Goal: Find specific page/section: Find specific page/section

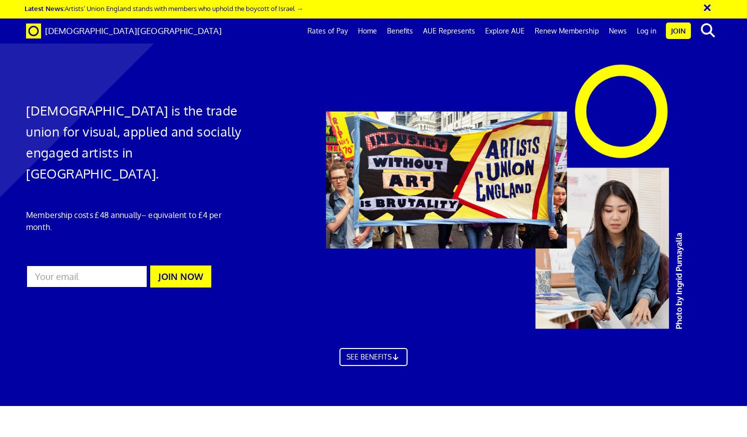
scroll to position [0, 7]
click at [641, 32] on link "Log in" at bounding box center [647, 31] width 30 height 25
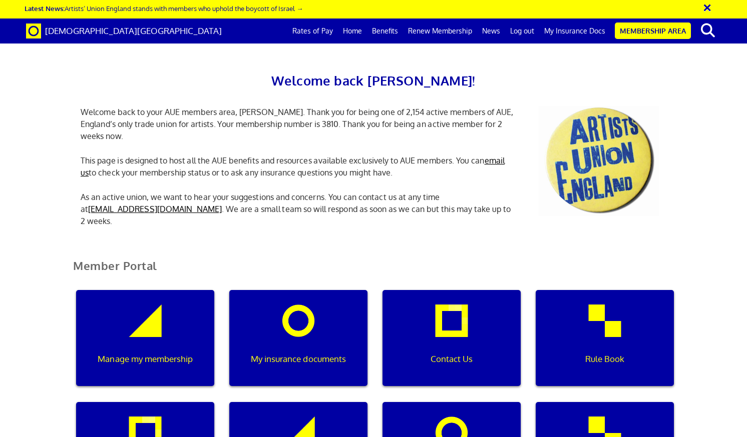
scroll to position [15, 0]
click at [306, 319] on div "My insurance documents" at bounding box center [298, 338] width 138 height 96
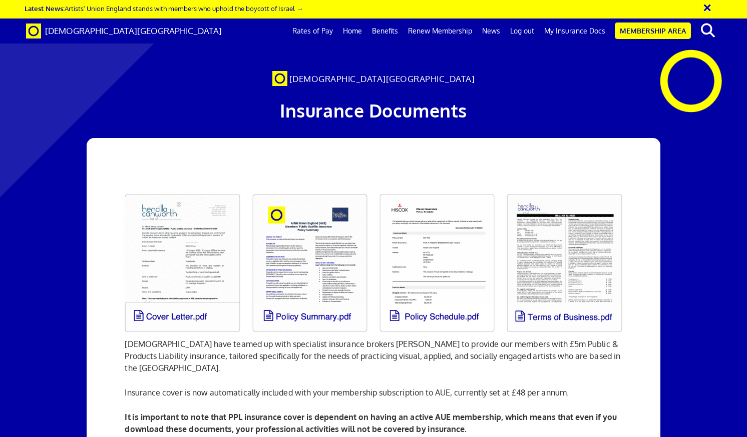
scroll to position [458, 0]
drag, startPoint x: 412, startPoint y: 272, endPoint x: 242, endPoint y: 278, distance: 170.3
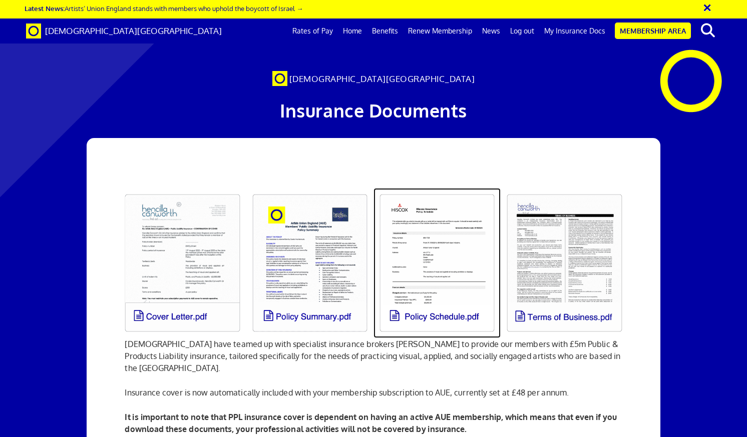
click at [431, 280] on link at bounding box center [436, 263] width 127 height 150
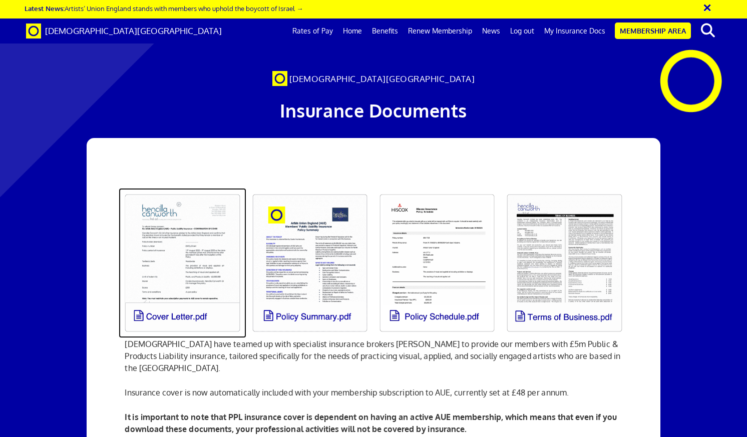
click at [199, 257] on link at bounding box center [182, 263] width 127 height 150
